Goal: Task Accomplishment & Management: Manage account settings

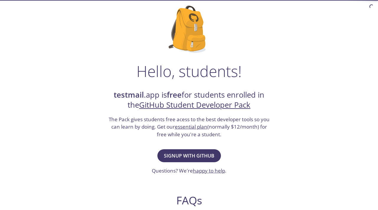
scroll to position [39, 0]
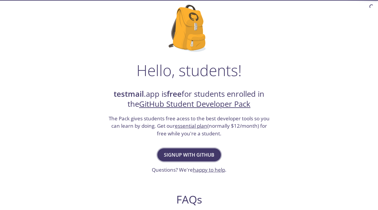
click at [181, 152] on span "Signup with GitHub" at bounding box center [189, 155] width 50 height 8
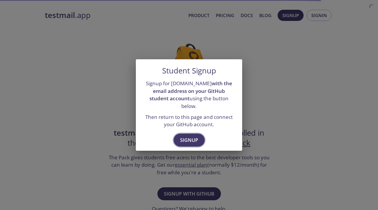
click at [189, 136] on span "Signup" at bounding box center [189, 140] width 18 height 8
click at [188, 136] on span "Signup" at bounding box center [189, 140] width 18 height 8
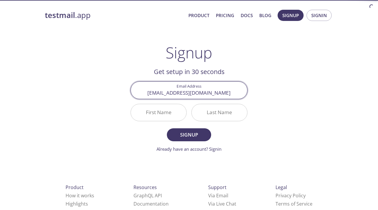
type input "[EMAIL_ADDRESS][DOMAIN_NAME]"
click at [150, 114] on input "First Name" at bounding box center [159, 112] width 56 height 17
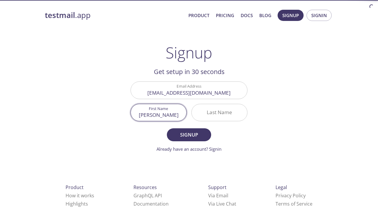
type input "[PERSON_NAME]"
click at [205, 107] on input "Last Name" at bounding box center [220, 112] width 56 height 17
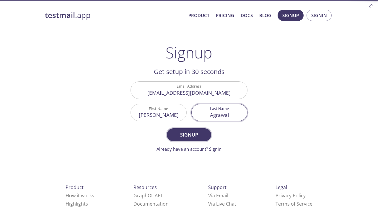
type input "Agrawal"
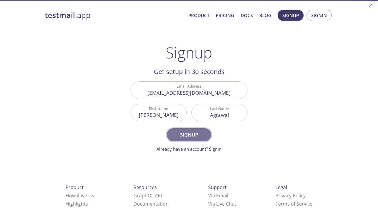
click at [195, 136] on span "Signup" at bounding box center [188, 135] width 31 height 8
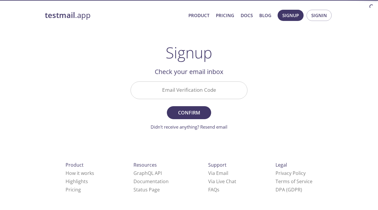
click at [188, 97] on input "Email Verification Code" at bounding box center [189, 90] width 116 height 17
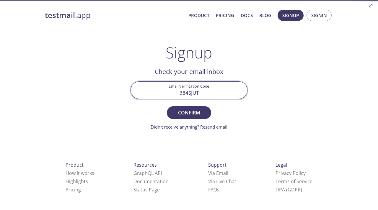
type input "384SJUT"
click at [167, 106] on button "Confirm" at bounding box center [189, 112] width 44 height 13
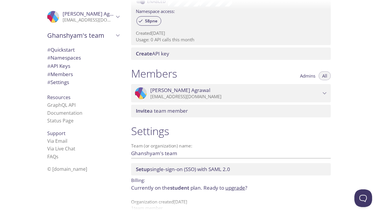
scroll to position [210, 0]
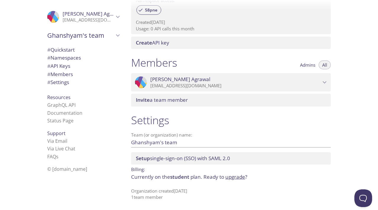
click at [61, 48] on span "# Quickstart" at bounding box center [60, 49] width 27 height 7
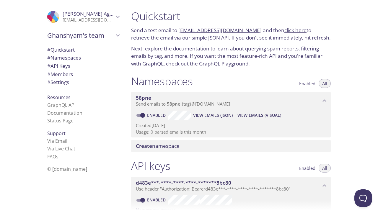
click at [170, 35] on p "Send a test email to 58pne.test@inbox.testmail.app and then click here to retri…" at bounding box center [231, 34] width 200 height 15
click at [178, 50] on link "documentation" at bounding box center [191, 48] width 36 height 7
click at [199, 29] on link "58pne.test@inbox.testmail.app" at bounding box center [219, 30] width 83 height 7
click at [74, 66] on span "# API Keys" at bounding box center [83, 66] width 72 height 8
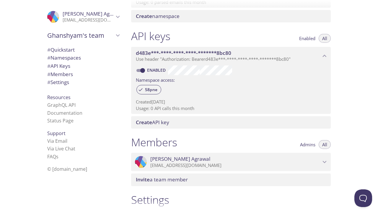
scroll to position [125, 0]
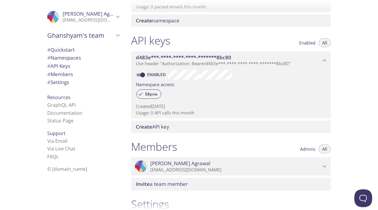
click at [194, 57] on span "d483e***-****-****-****-*******8bc80" at bounding box center [183, 57] width 95 height 7
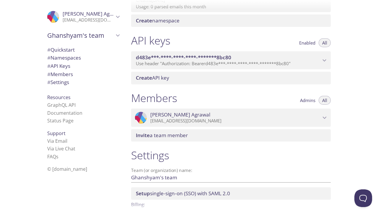
click at [194, 57] on span "d483e***-****-****-****-*******8bc80" at bounding box center [183, 57] width 95 height 7
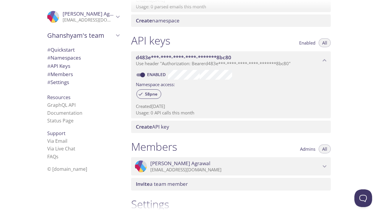
scroll to position [0, 0]
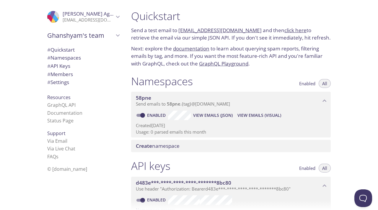
click at [81, 59] on span "# Namespaces" at bounding box center [64, 57] width 34 height 7
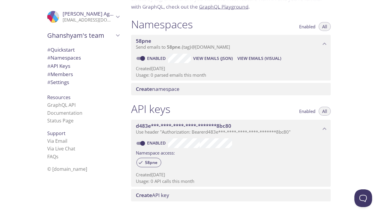
scroll to position [57, 0]
click at [142, 57] on input "Enabled" at bounding box center [142, 58] width 21 height 7
click at [138, 57] on span at bounding box center [140, 58] width 8 height 3
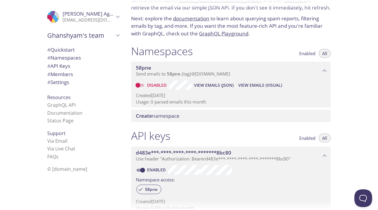
scroll to position [0, 0]
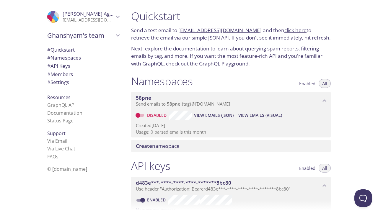
click at [138, 115] on input "Disabled" at bounding box center [137, 115] width 21 height 7
checkbox input "true"
click at [211, 111] on button "View Emails (JSON)" at bounding box center [213, 115] width 44 height 9
click at [263, 111] on button "View Emails (Visual)" at bounding box center [259, 115] width 48 height 9
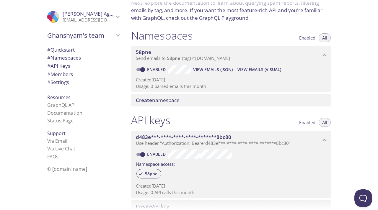
scroll to position [46, 0]
click at [170, 106] on div "Create namespace" at bounding box center [231, 100] width 200 height 12
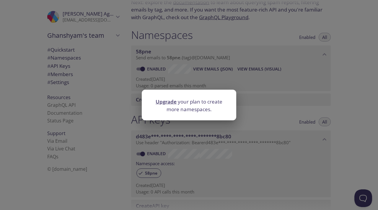
click at [217, 88] on div "Upgrade your plan to create more namespaces." at bounding box center [189, 105] width 378 height 210
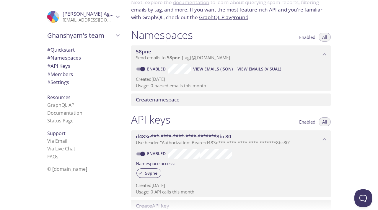
click at [310, 37] on span "Enabled" at bounding box center [307, 37] width 16 height 0
click at [326, 37] on span "All" at bounding box center [324, 37] width 5 height 0
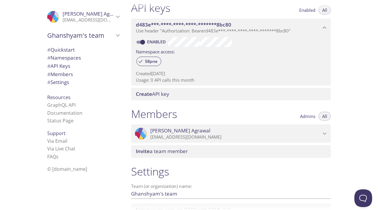
scroll to position [160, 0]
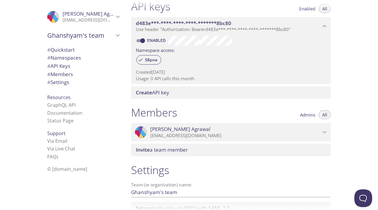
click at [260, 131] on span "Ghanshyam Agrawal" at bounding box center [235, 129] width 170 height 6
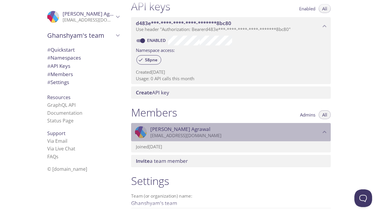
click at [260, 131] on span "Ghanshyam Agrawal" at bounding box center [235, 129] width 170 height 6
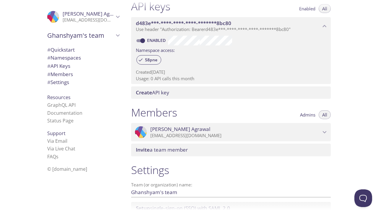
scroll to position [210, 0]
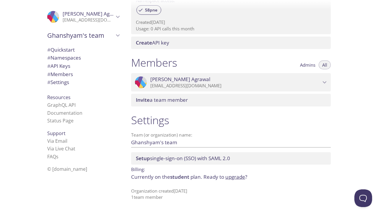
click at [194, 161] on span "Setup single-sign-on (SSO) with SAML 2.0" at bounding box center [183, 158] width 94 height 7
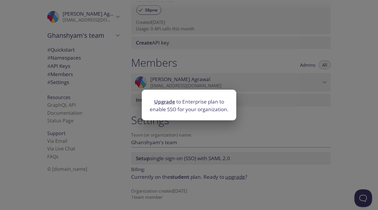
click at [194, 161] on div "Upgrade to Enterprise plan to enable SSO for your organization." at bounding box center [189, 105] width 378 height 210
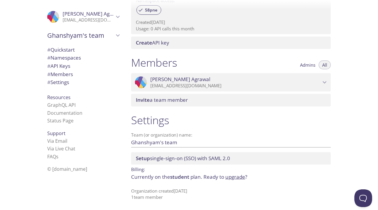
click at [75, 81] on span "# Settings" at bounding box center [83, 83] width 72 height 8
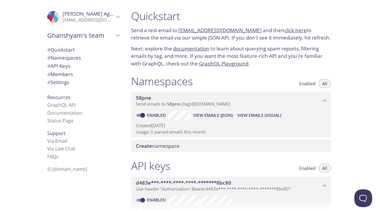
click at [71, 82] on span "# Settings" at bounding box center [83, 83] width 72 height 8
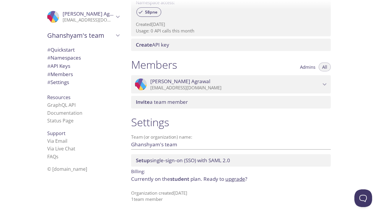
scroll to position [210, 0]
